Goal: Transaction & Acquisition: Purchase product/service

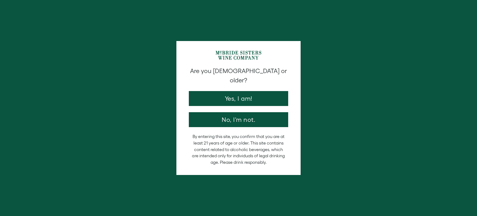
click at [214, 92] on button "Yes, I am!" at bounding box center [238, 98] width 99 height 15
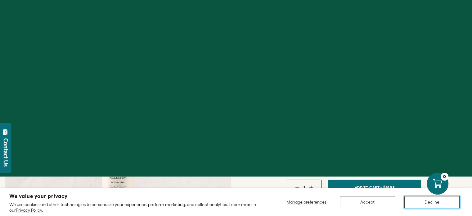
click at [424, 202] on button "Decline" at bounding box center [431, 202] width 55 height 12
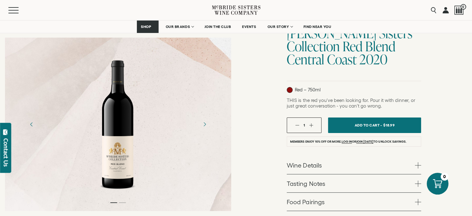
scroll to position [93, 0]
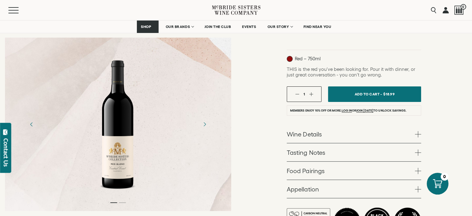
click at [416, 133] on span at bounding box center [418, 134] width 6 height 6
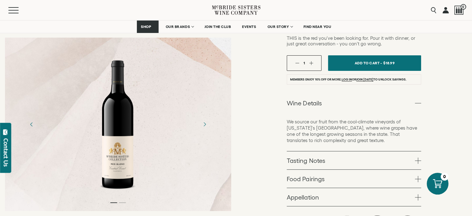
scroll to position [155, 0]
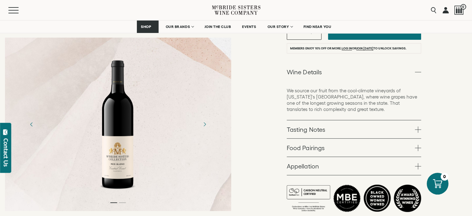
click at [416, 128] on span at bounding box center [418, 129] width 6 height 6
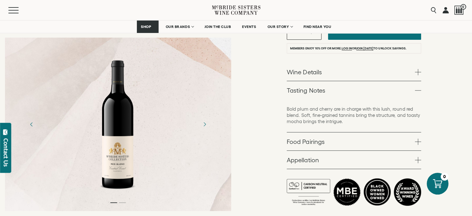
click at [421, 143] on span at bounding box center [418, 141] width 6 height 6
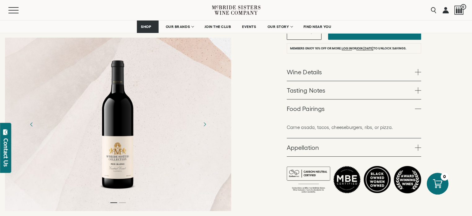
click at [420, 149] on span at bounding box center [418, 147] width 6 height 6
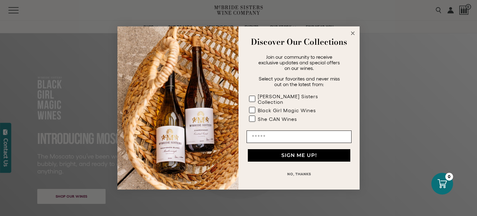
click at [301, 171] on button "NO, THANKS" at bounding box center [298, 174] width 105 height 12
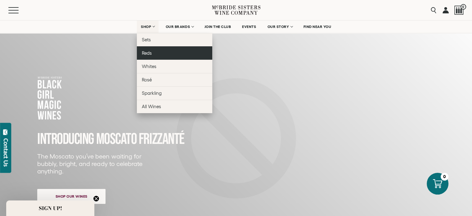
click at [148, 52] on span "Reds" at bounding box center [147, 52] width 10 height 5
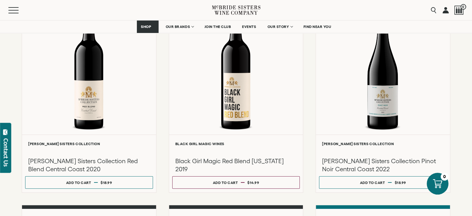
scroll to position [124, 0]
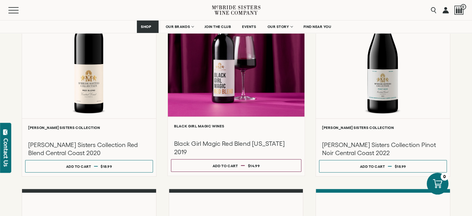
click at [211, 142] on h3 "Black Girl Magic Red Blend [US_STATE] 2019" at bounding box center [236, 147] width 124 height 16
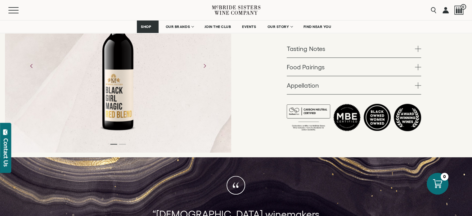
scroll to position [62, 0]
